Goal: Information Seeking & Learning: Learn about a topic

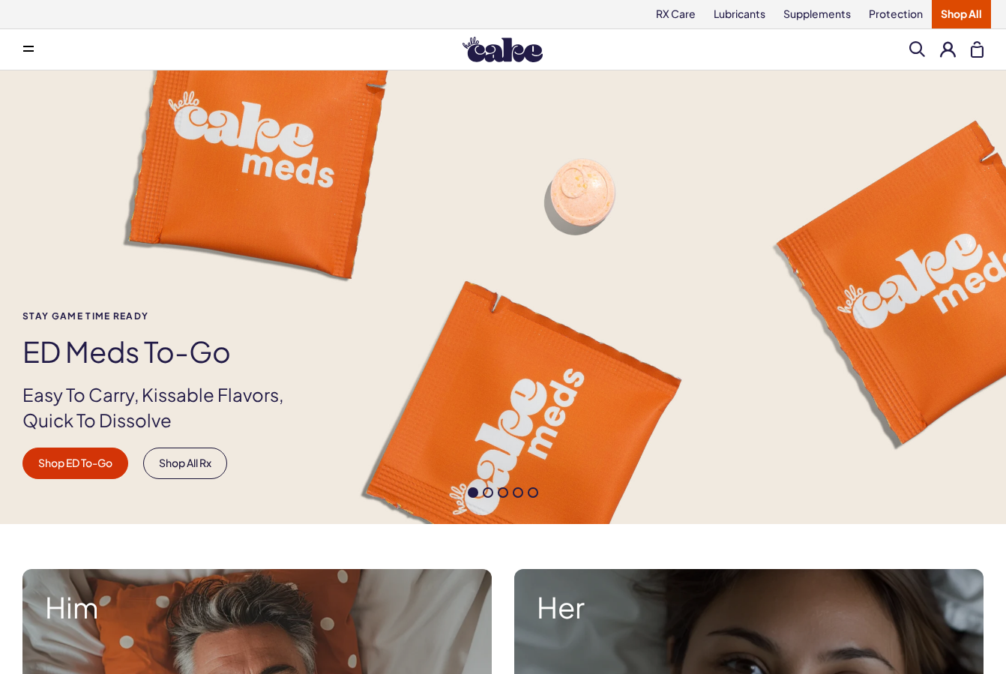
click at [35, 56] on button at bounding box center [28, 49] width 30 height 30
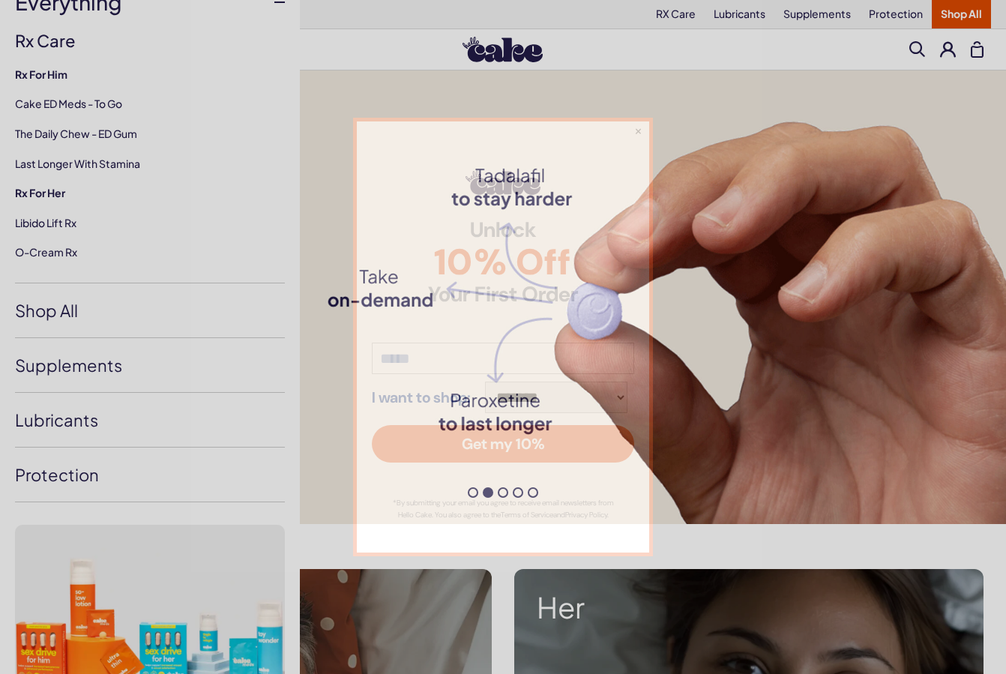
scroll to position [187, 0]
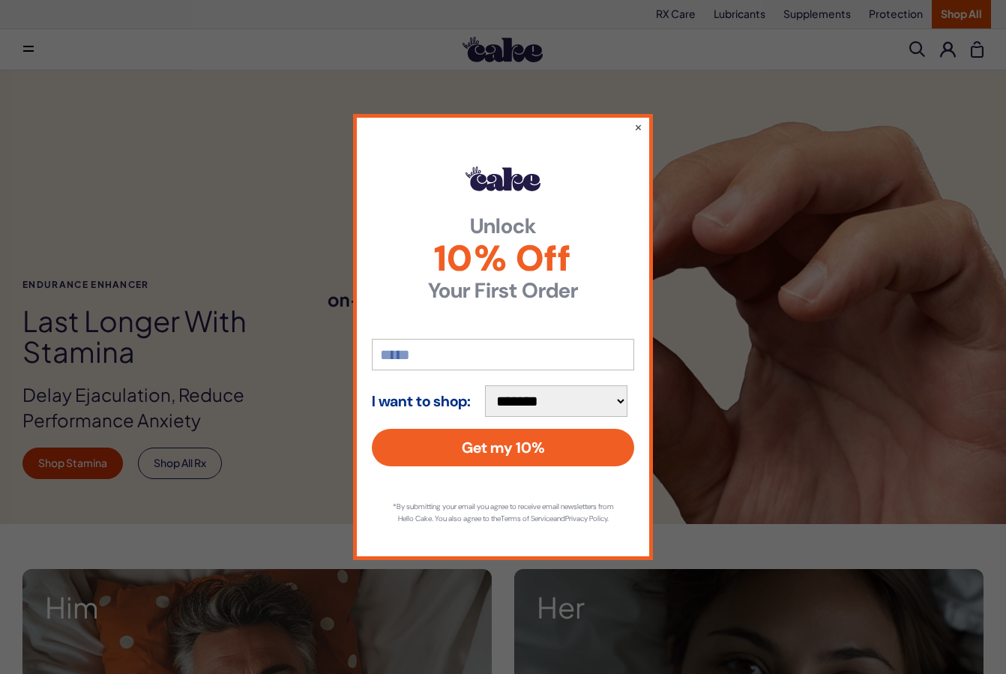
click at [55, 302] on div "**********" at bounding box center [503, 337] width 1006 height 674
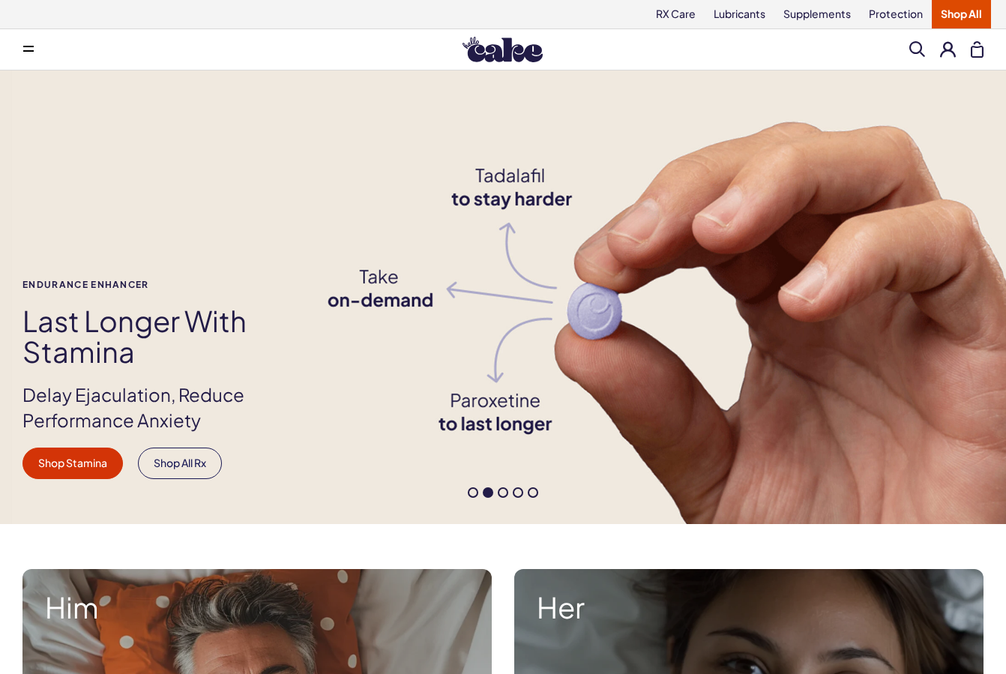
click at [25, 54] on button at bounding box center [28, 49] width 30 height 30
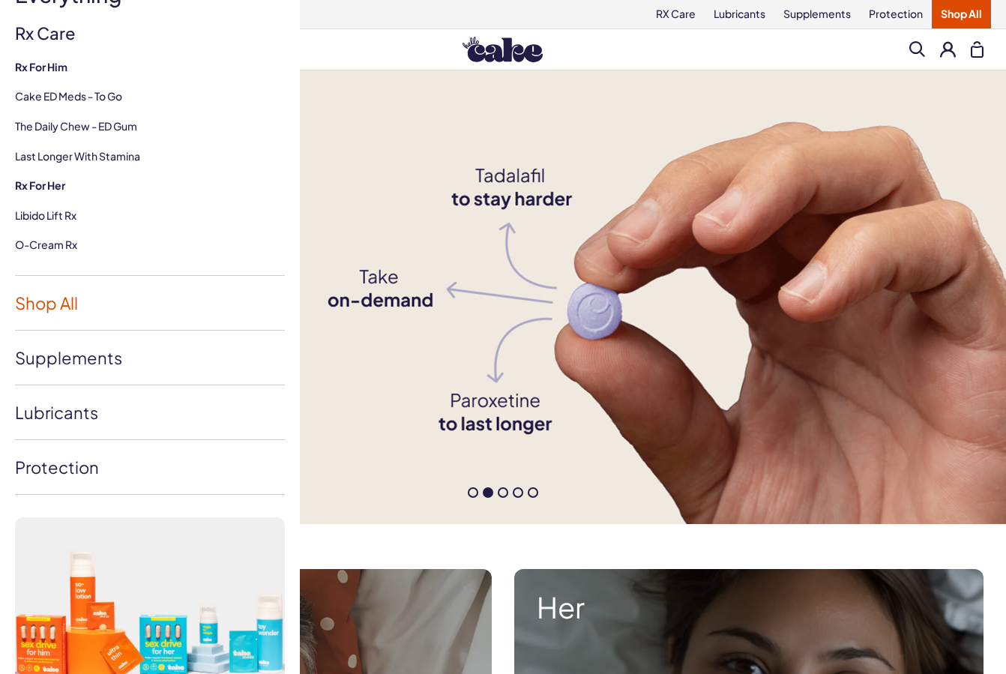
click at [41, 307] on link "Shop All" at bounding box center [150, 303] width 270 height 54
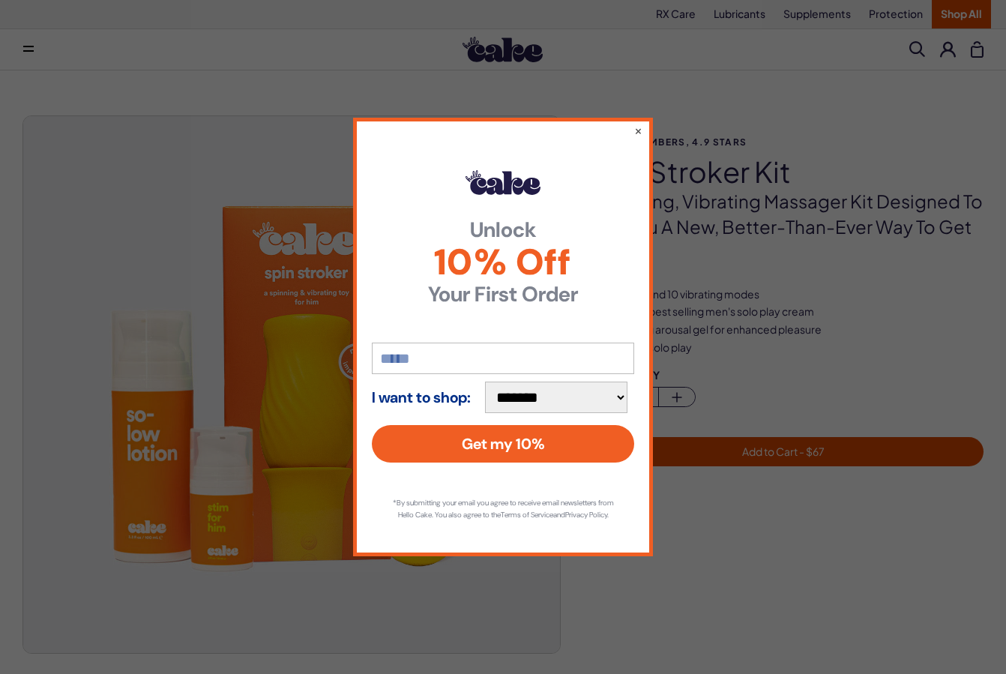
click at [726, 184] on div "**********" at bounding box center [503, 337] width 1006 height 674
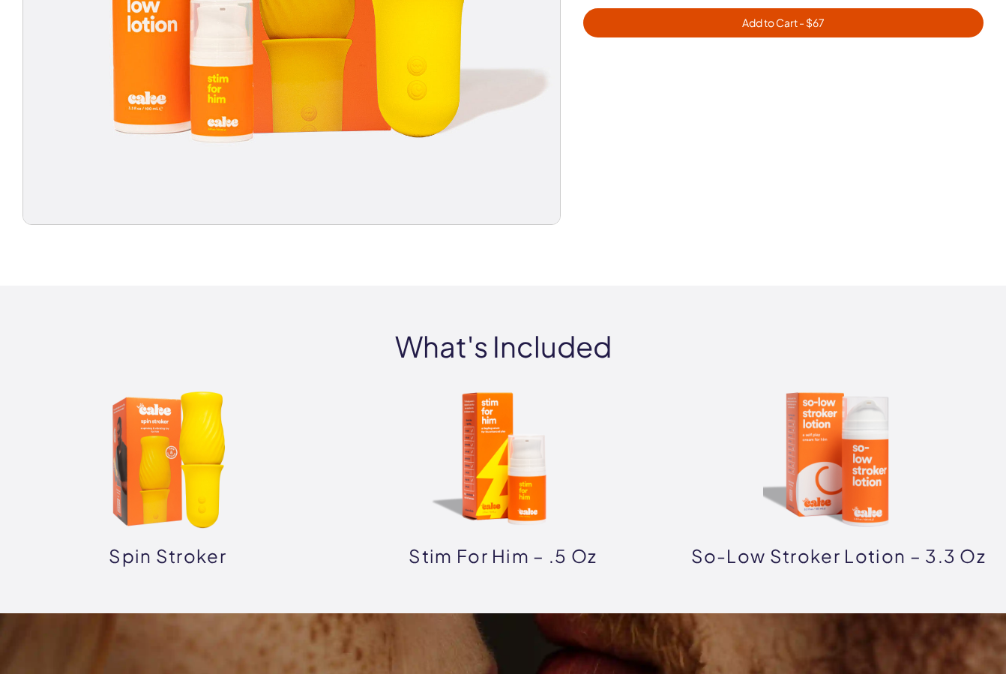
scroll to position [612, 0]
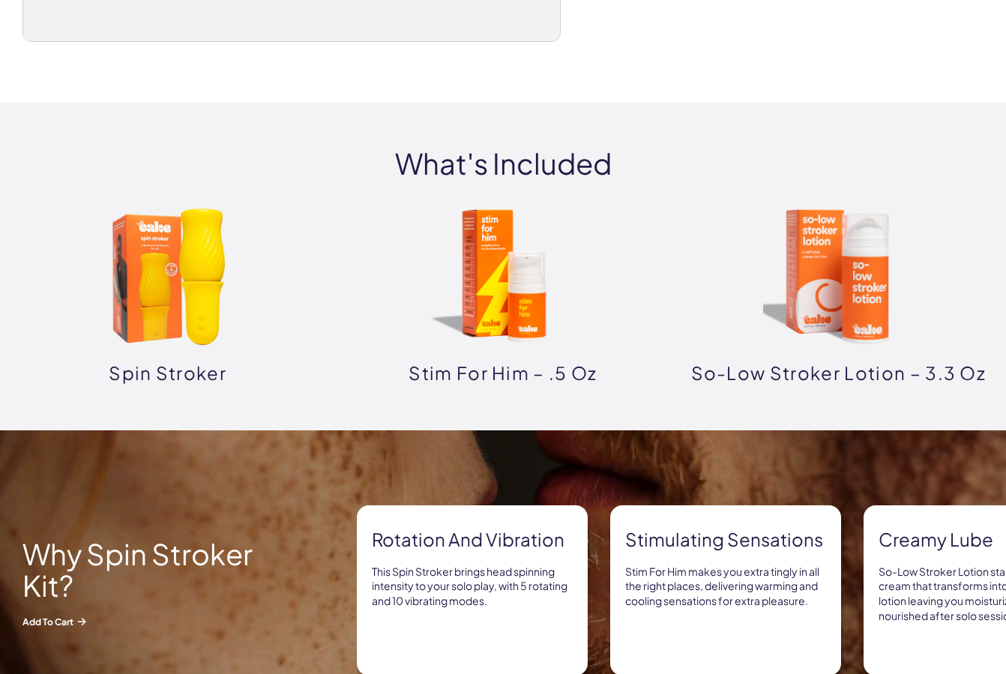
click at [167, 344] on img at bounding box center [168, 277] width 150 height 150
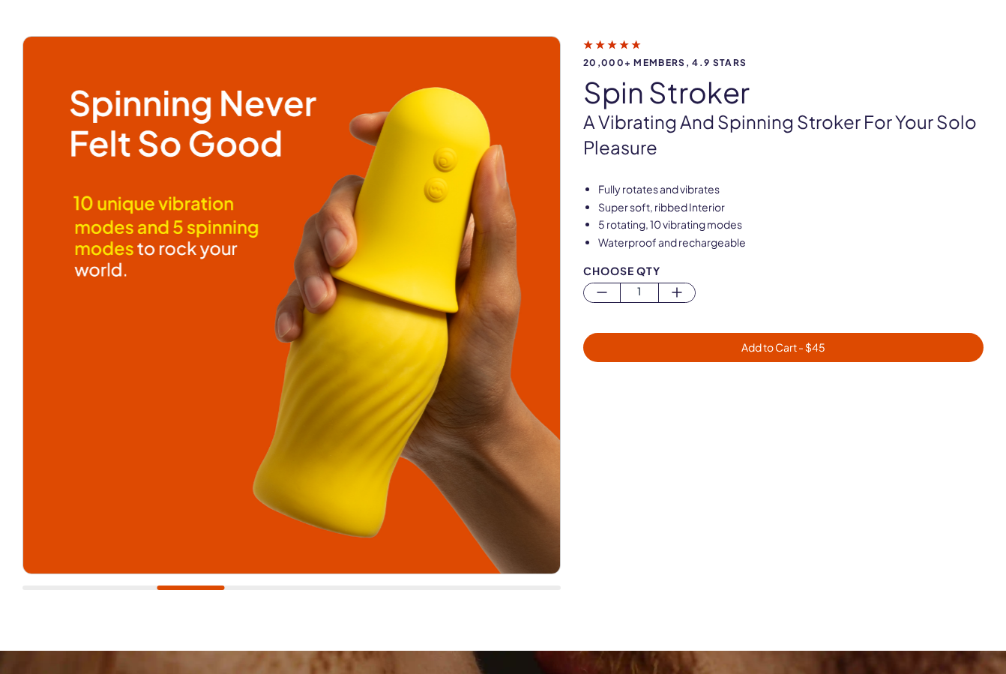
scroll to position [232, 0]
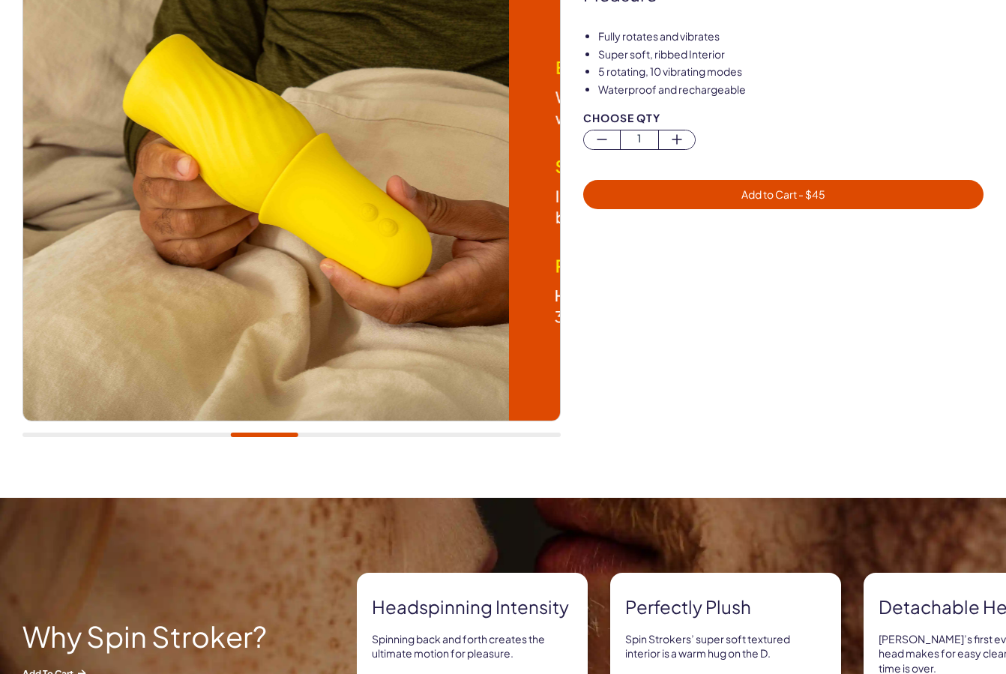
click at [264, 435] on div at bounding box center [291, 435] width 538 height 4
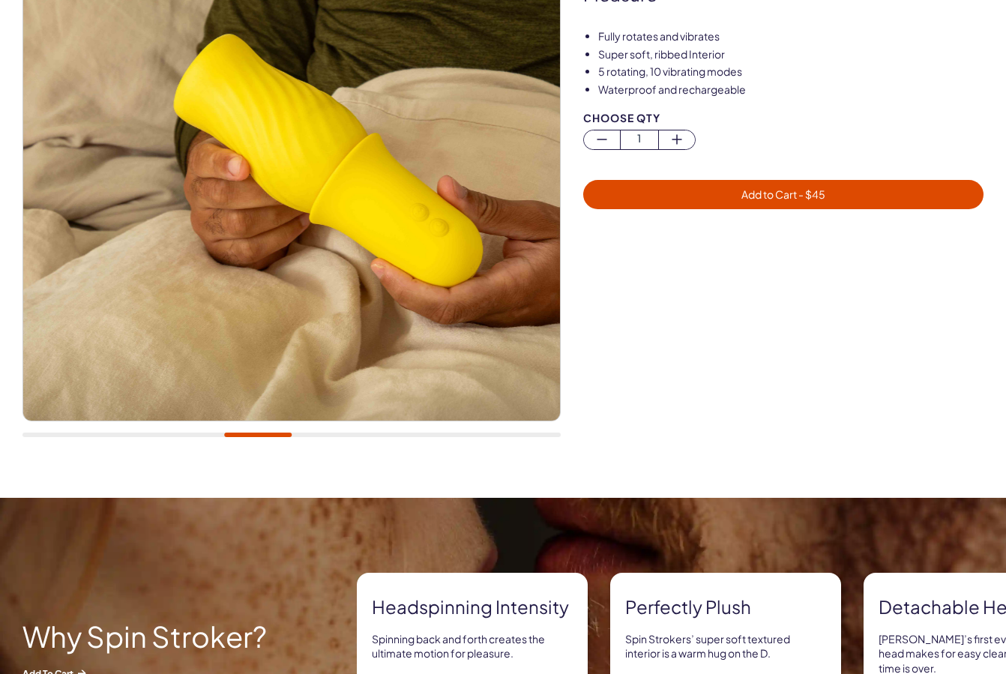
click at [334, 439] on div at bounding box center [291, 168] width 538 height 570
click at [337, 435] on div at bounding box center [291, 435] width 538 height 4
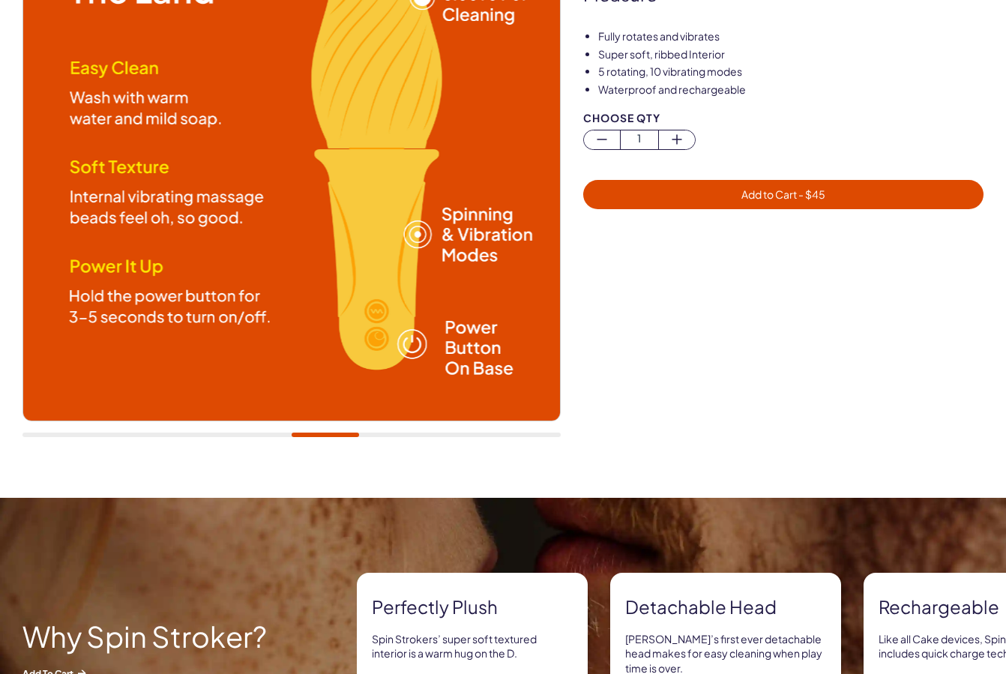
click at [423, 430] on div at bounding box center [291, 168] width 538 height 570
click at [435, 421] on div at bounding box center [291, 168] width 538 height 570
click at [437, 439] on div at bounding box center [291, 168] width 538 height 570
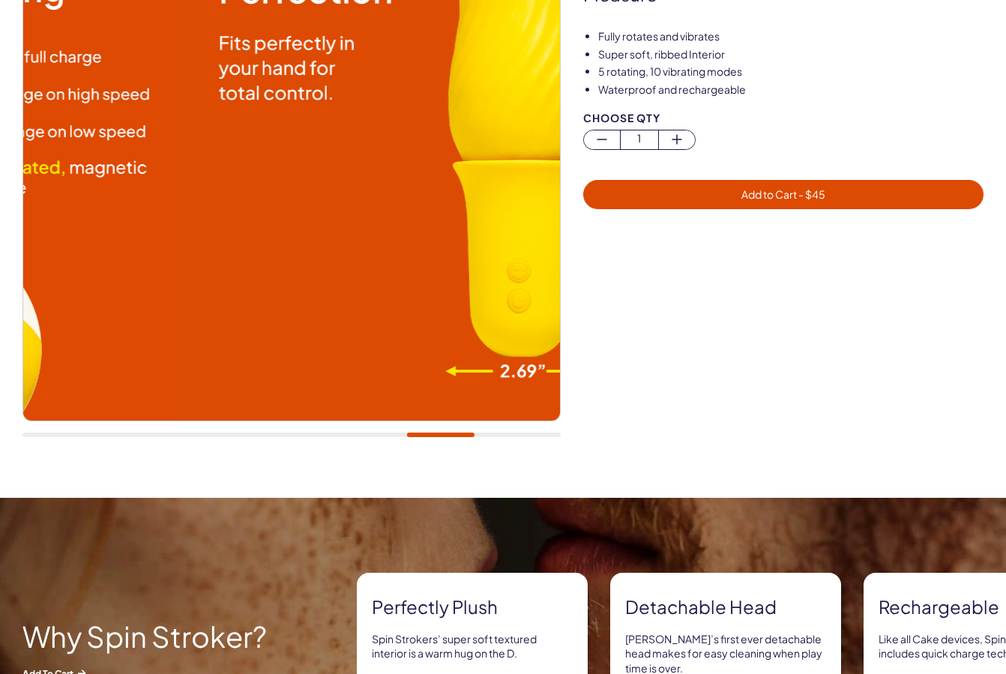
click at [440, 436] on div at bounding box center [291, 435] width 538 height 4
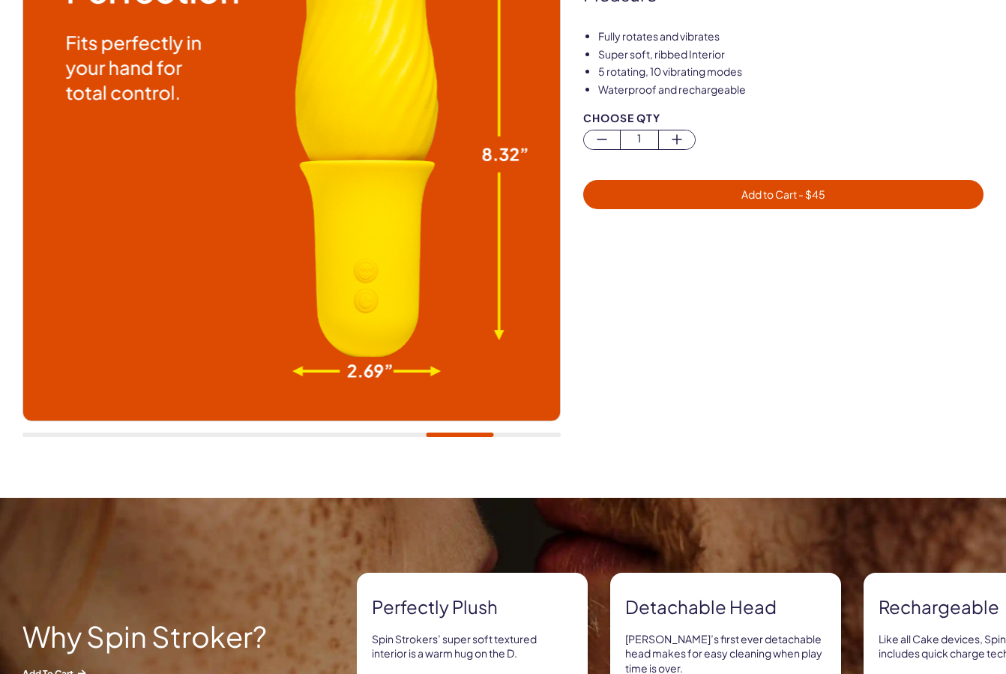
click at [483, 435] on div at bounding box center [460, 435] width 67 height 4
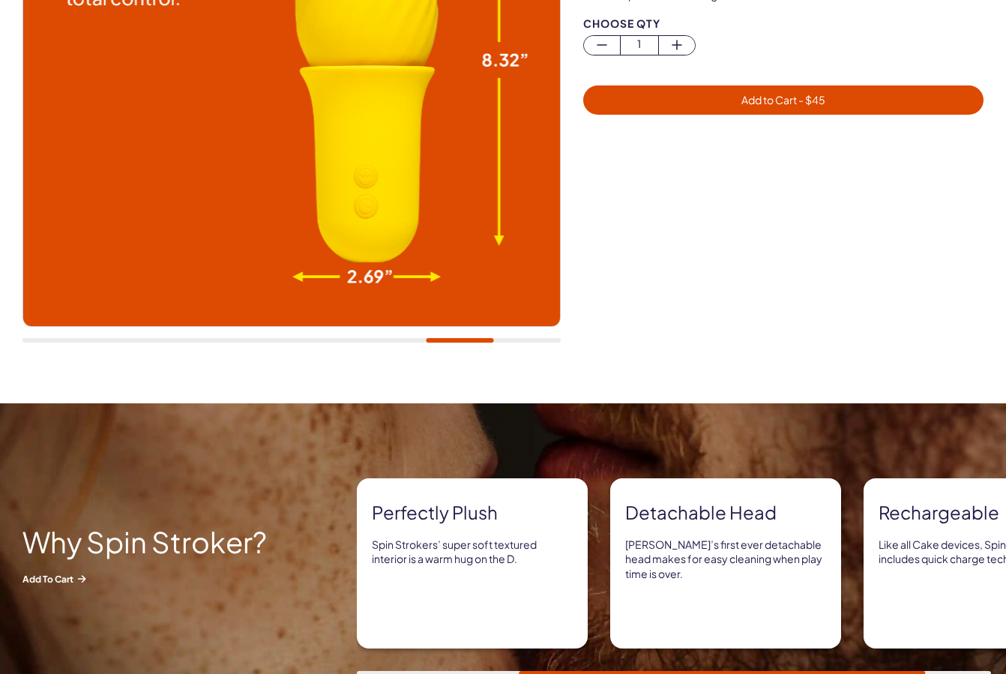
scroll to position [624, 0]
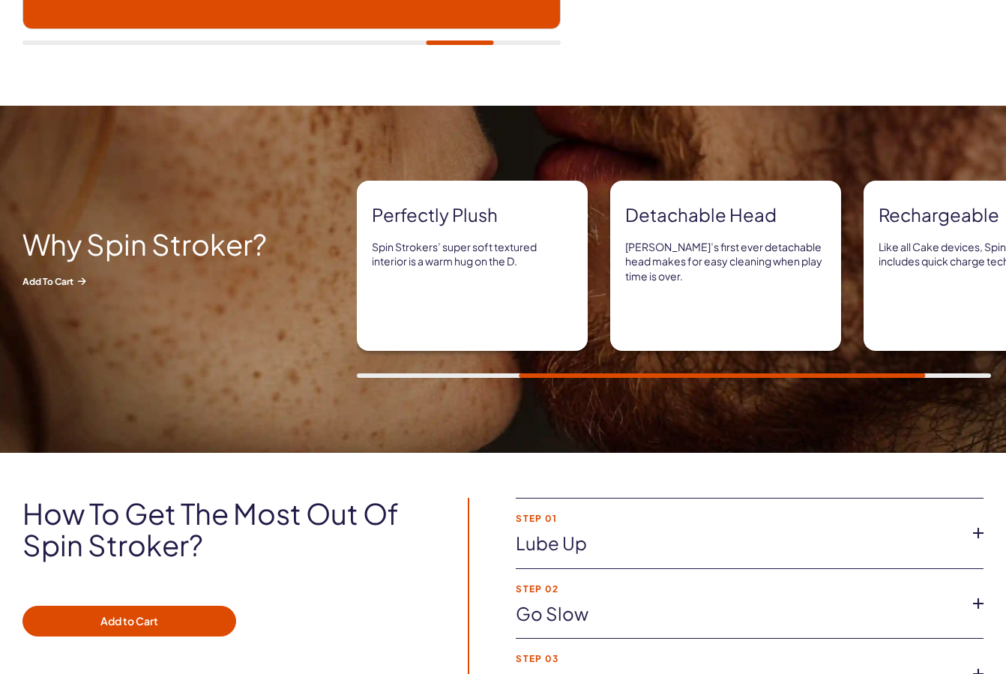
click at [610, 284] on div "Detachable head [PERSON_NAME]’s first ever detachable head makes for easy clean…" at bounding box center [725, 266] width 231 height 170
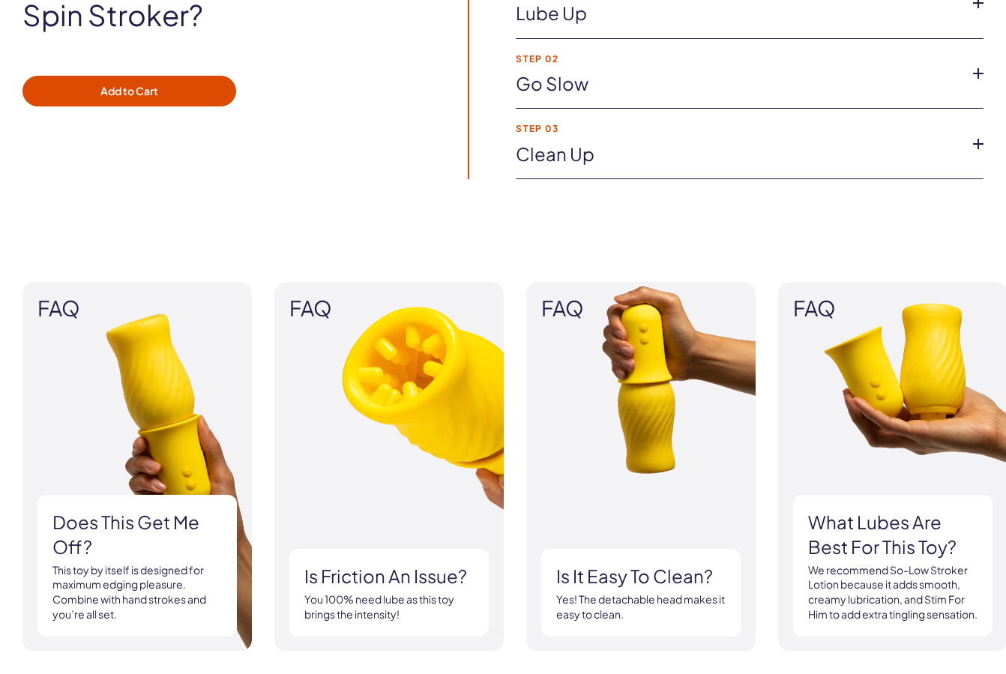
scroll to position [1007, 0]
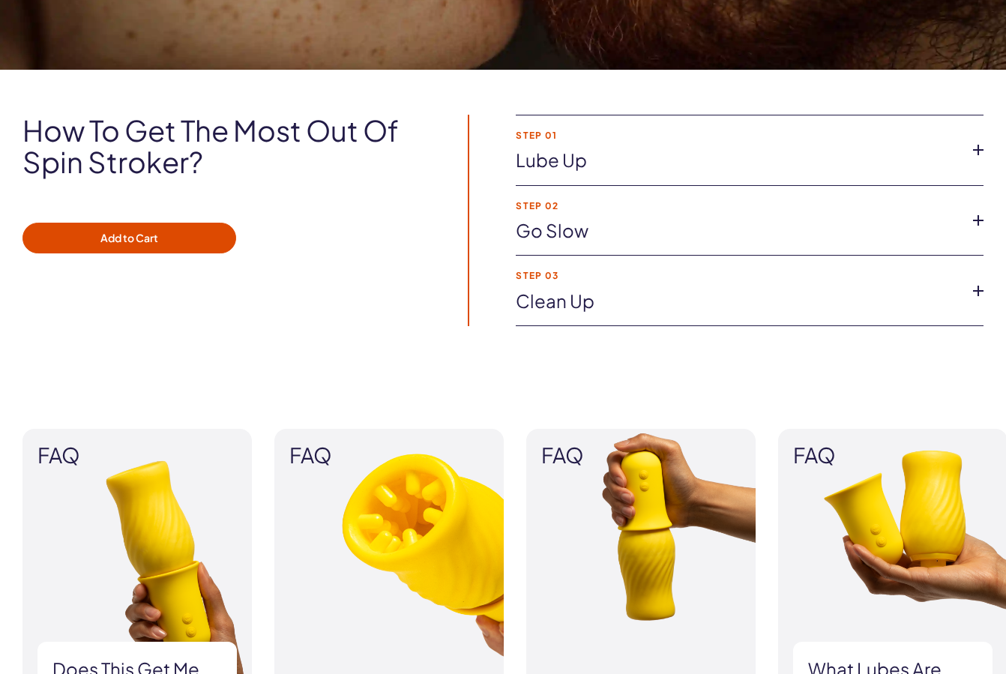
click at [553, 216] on li "Step 02 Go slow Start at the lowest setting and work your way up. Take your tim…" at bounding box center [750, 221] width 468 height 70
click at [550, 245] on li "Step 02 Go slow Start at the lowest setting and work your way up. Take your tim…" at bounding box center [750, 221] width 468 height 70
click at [552, 235] on link "Go slow" at bounding box center [738, 230] width 444 height 25
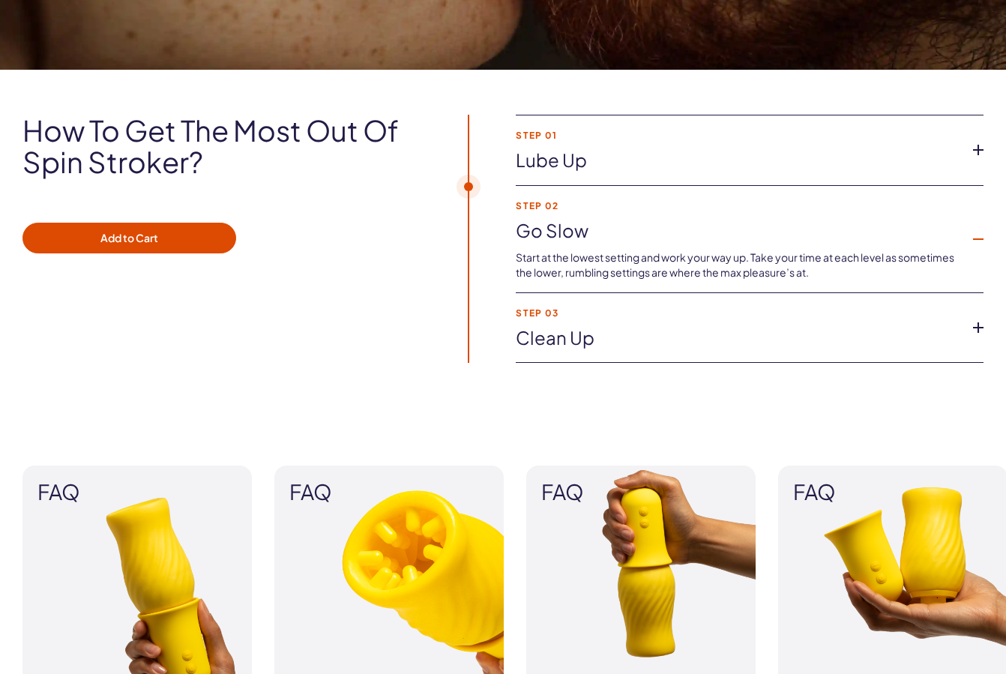
click at [552, 235] on link "Go slow" at bounding box center [738, 230] width 444 height 25
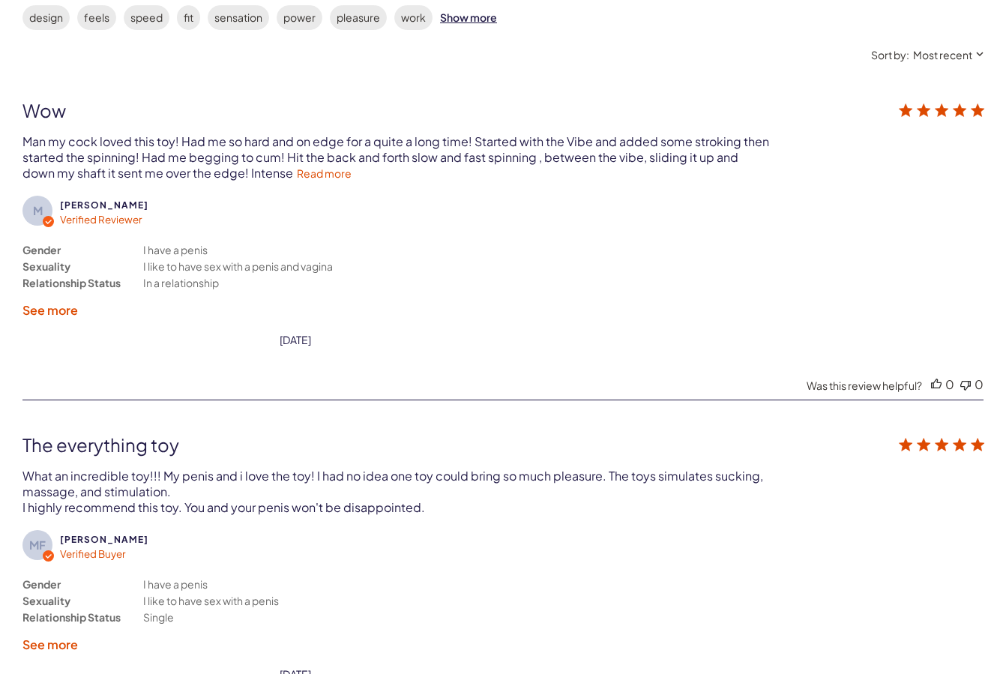
scroll to position [2740, 0]
